Goal: Task Accomplishment & Management: Use online tool/utility

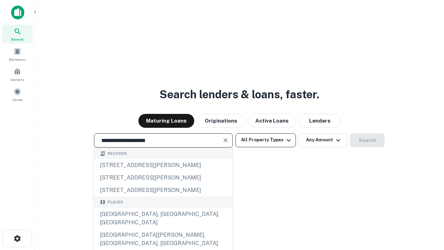
click at [163, 229] on div "[GEOGRAPHIC_DATA], [GEOGRAPHIC_DATA], [GEOGRAPHIC_DATA]" at bounding box center [163, 218] width 138 height 21
click at [266, 140] on button "All Property Types" at bounding box center [266, 140] width 60 height 14
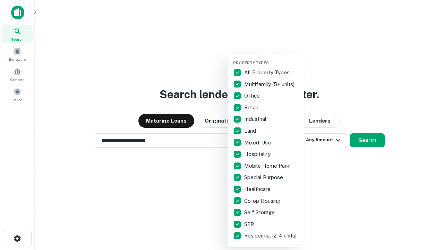
type input "**********"
click at [271, 58] on button "button" at bounding box center [271, 58] width 76 height 0
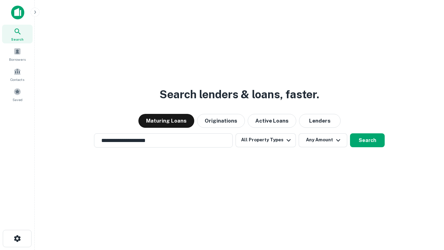
scroll to position [11, 0]
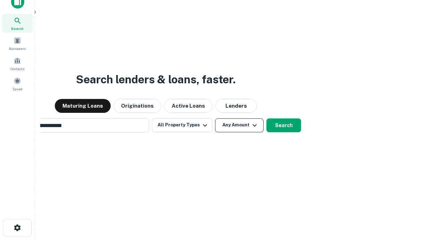
click at [215, 118] on button "Any Amount" at bounding box center [239, 125] width 49 height 14
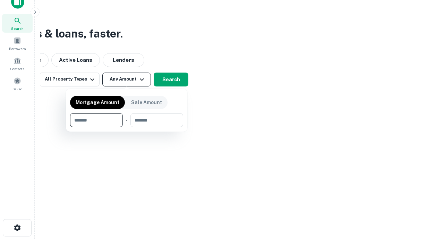
scroll to position [11, 0]
type input "*******"
click at [127, 127] on button "button" at bounding box center [126, 127] width 113 height 0
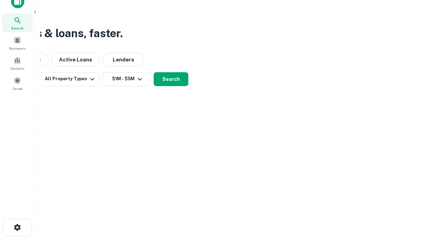
scroll to position [11, 0]
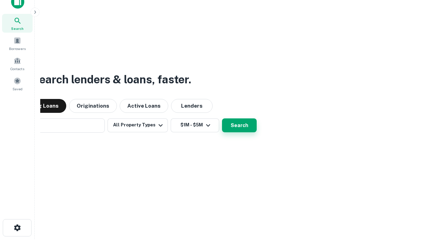
click at [222, 118] on button "Search" at bounding box center [239, 125] width 35 height 14
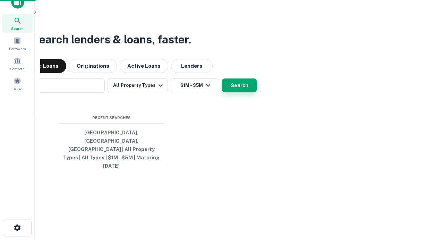
scroll to position [11, 0]
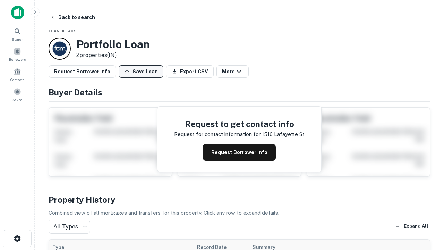
click at [141, 71] on button "Save Loan" at bounding box center [141, 71] width 45 height 12
click at [143, 71] on button "Loan Saved" at bounding box center [143, 71] width 48 height 12
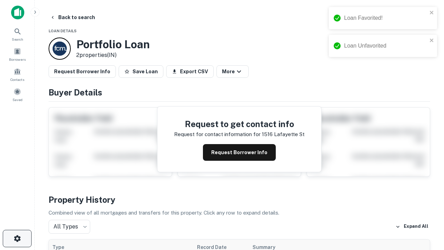
click at [17, 238] on icon "button" at bounding box center [17, 238] width 8 height 8
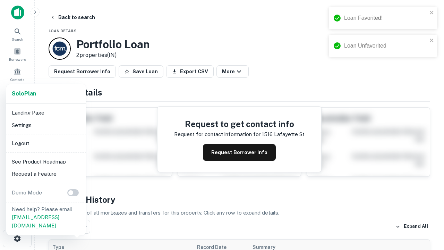
click at [46, 143] on li "Logout" at bounding box center [46, 143] width 74 height 12
